Goal: Find specific page/section: Find specific page/section

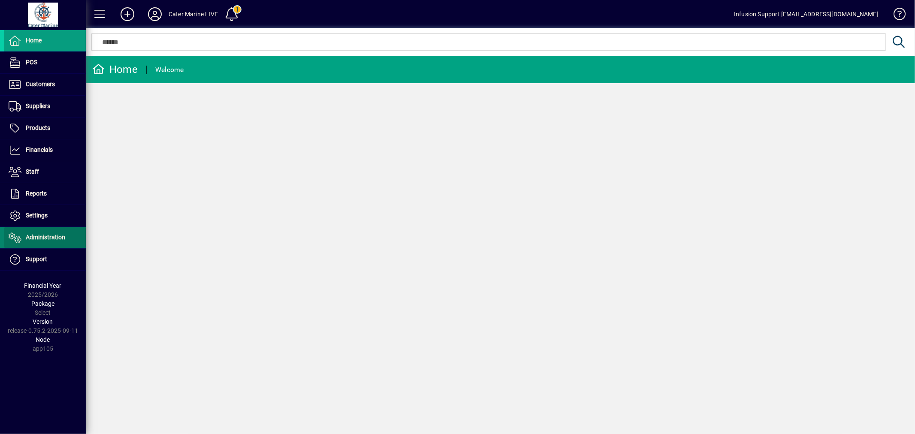
click at [38, 233] on span "Administration" at bounding box center [34, 238] width 61 height 10
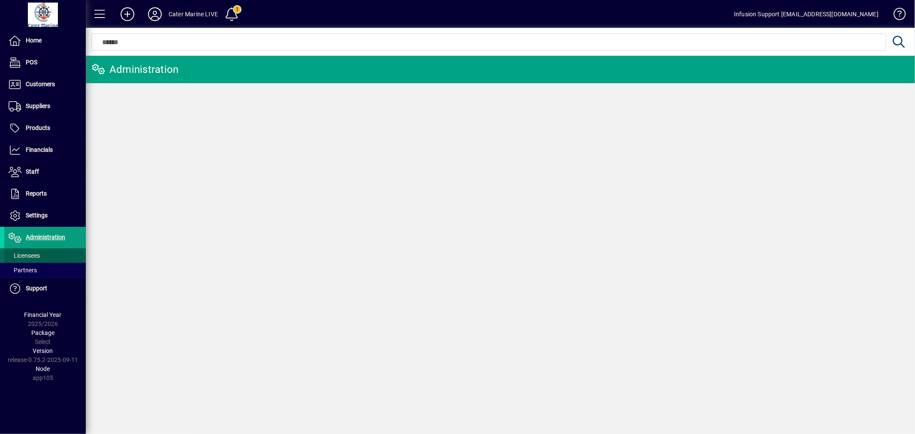
click at [36, 254] on span "Licensees" at bounding box center [24, 255] width 31 height 7
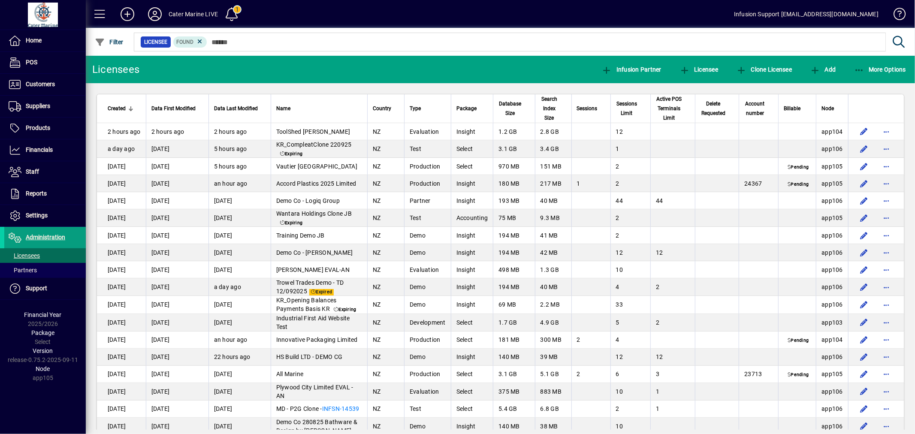
click at [360, 66] on mat-toolbar-row "Licensees Infusion Partner Licensee Clone Licensee Add More Options" at bounding box center [500, 69] width 829 height 27
click at [118, 45] on span "button" at bounding box center [109, 42] width 33 height 21
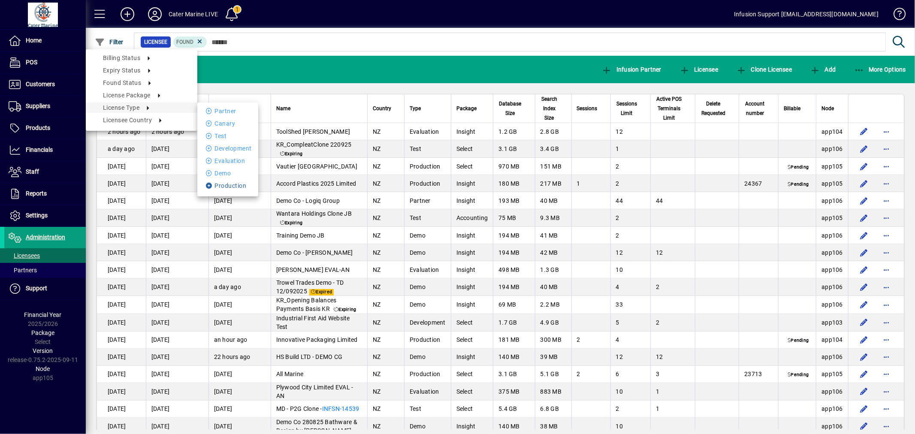
click at [216, 186] on li "Production" at bounding box center [227, 186] width 61 height 10
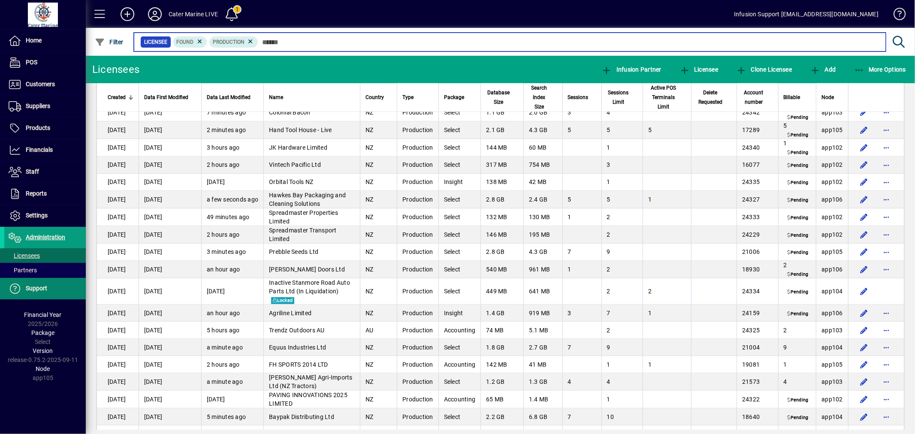
scroll to position [468, 0]
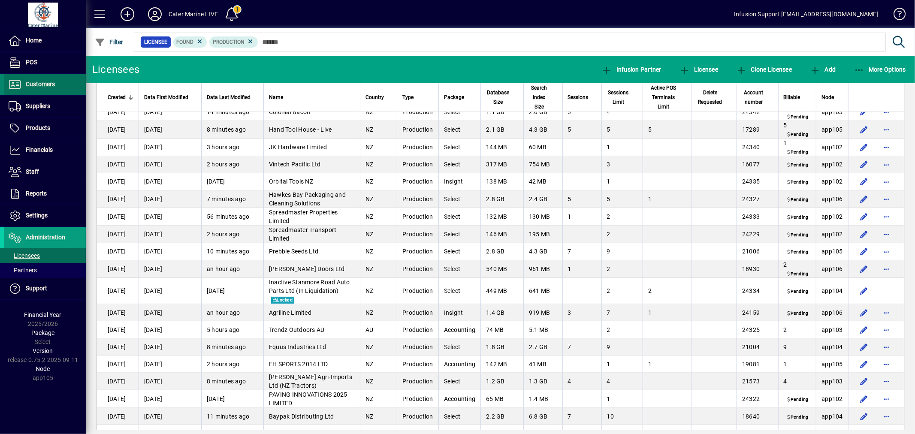
click at [55, 87] on span at bounding box center [45, 84] width 82 height 21
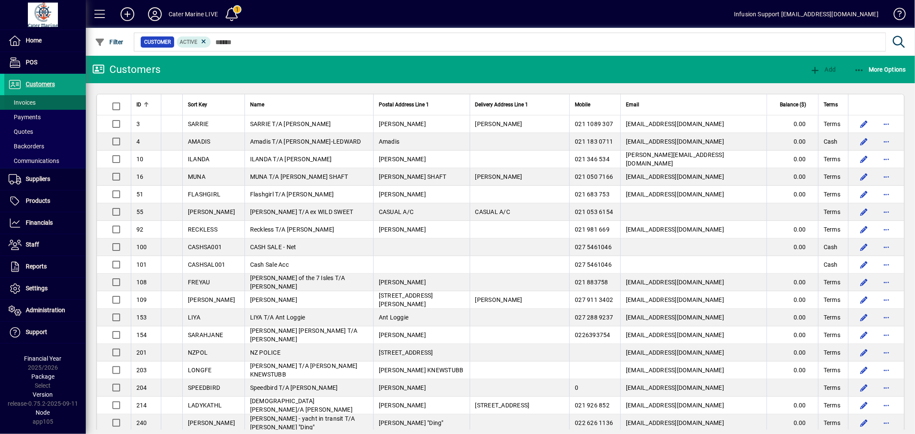
click at [33, 103] on span "Invoices" at bounding box center [22, 102] width 27 height 7
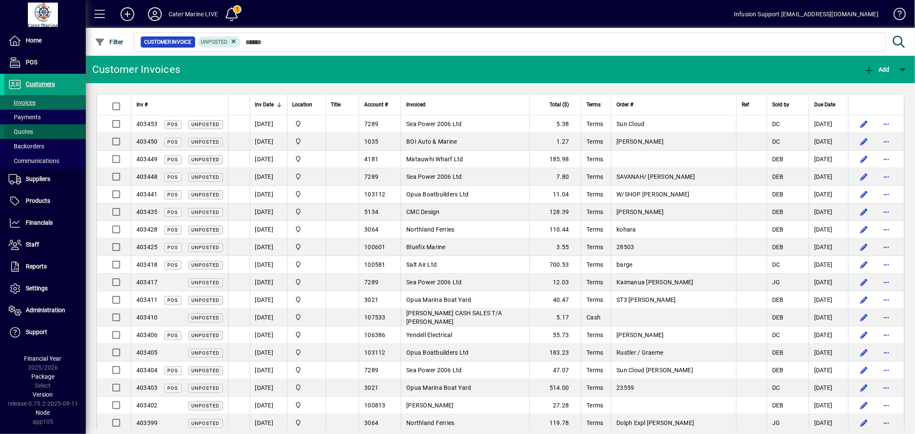
click at [27, 129] on span "Quotes" at bounding box center [21, 131] width 24 height 7
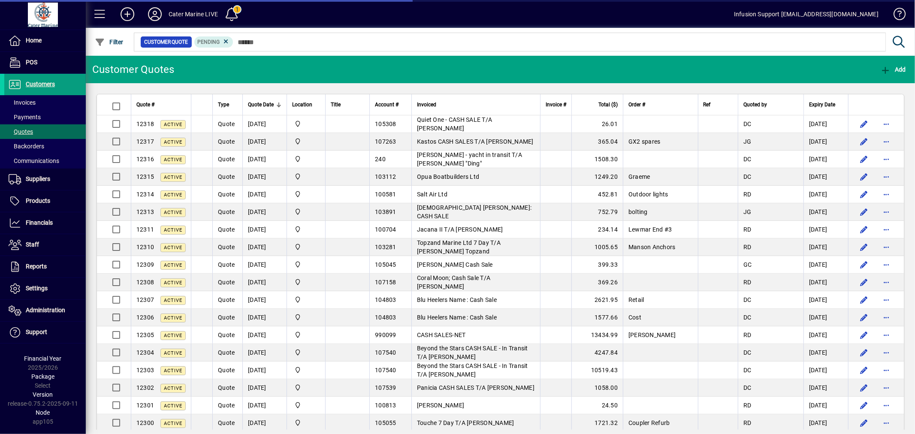
click at [294, 67] on mat-toolbar-row "Customer Quotes Add" at bounding box center [500, 69] width 829 height 27
